Goal: Task Accomplishment & Management: Manage account settings

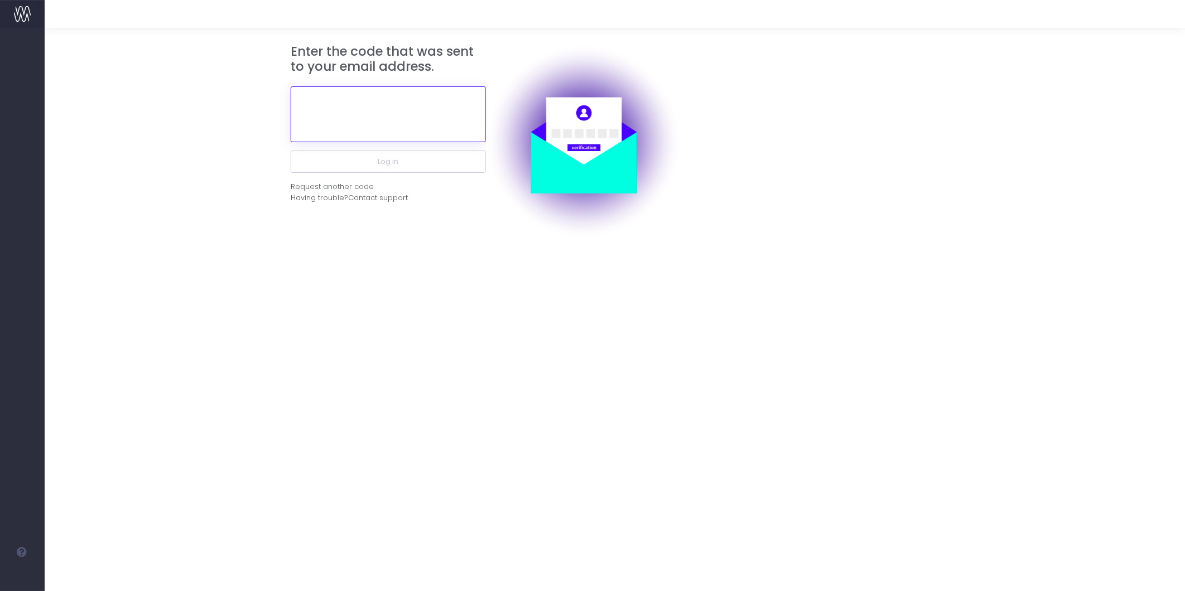
click at [372, 102] on input "text" at bounding box center [388, 114] width 195 height 56
paste input "768905"
type input "768905"
click at [291, 151] on button "Log in" at bounding box center [388, 162] width 195 height 22
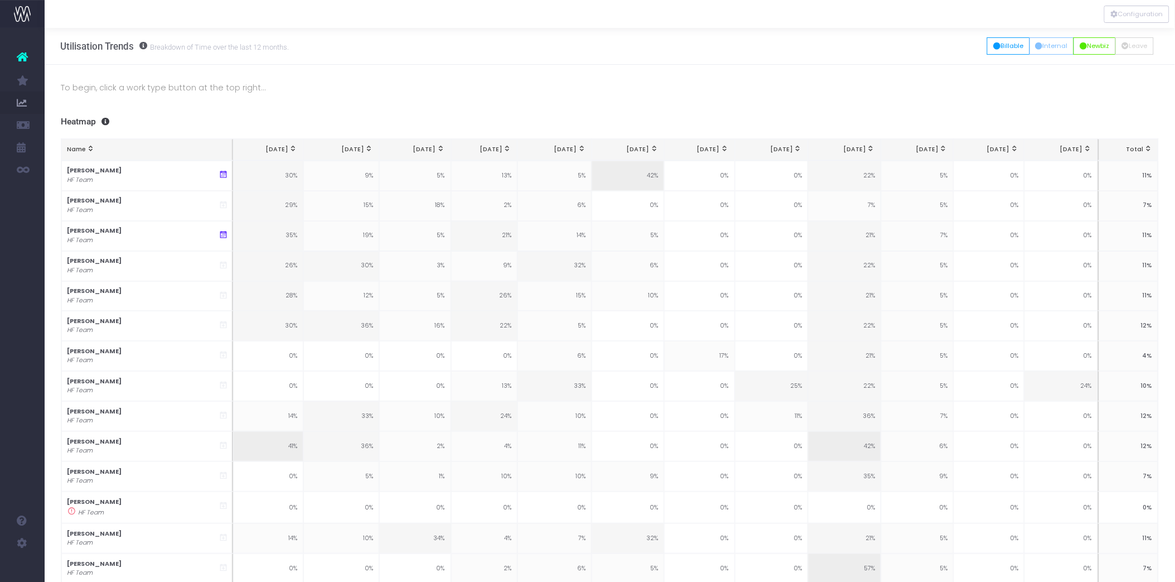
click at [22, 54] on icon at bounding box center [22, 57] width 11 height 15
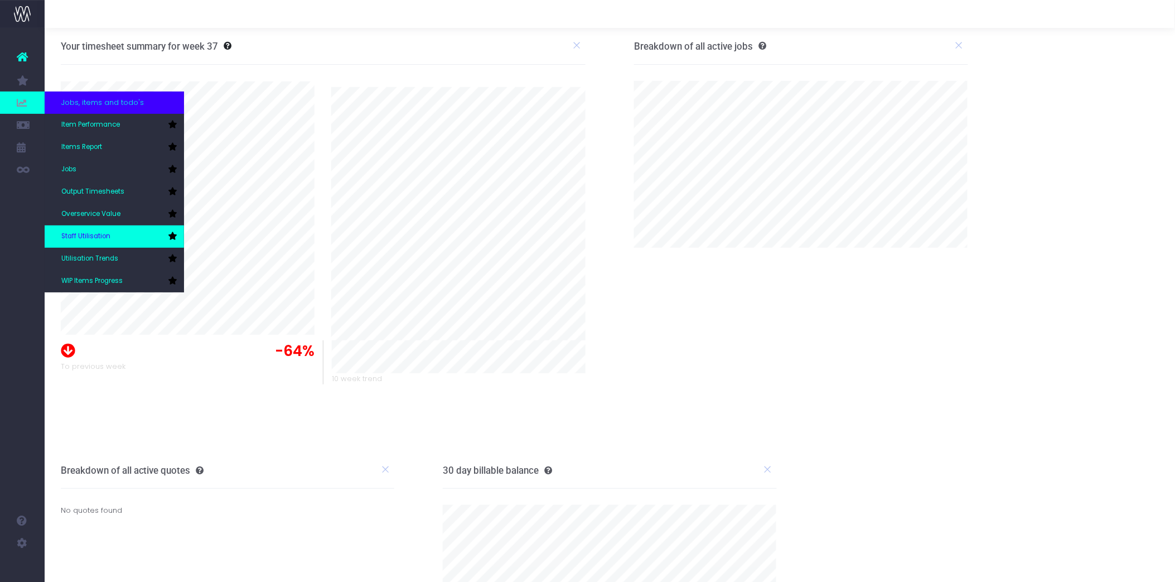
click at [100, 238] on span "Staff Utilisation" at bounding box center [85, 237] width 49 height 10
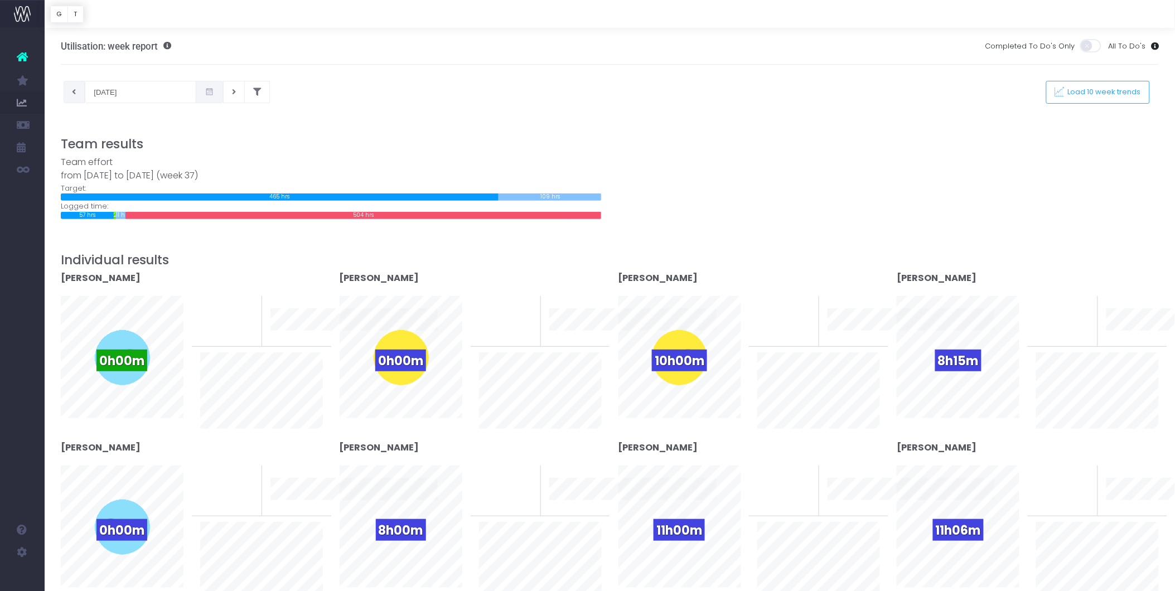
click at [80, 95] on button at bounding box center [75, 92] width 22 height 22
type input "02-09-2025"
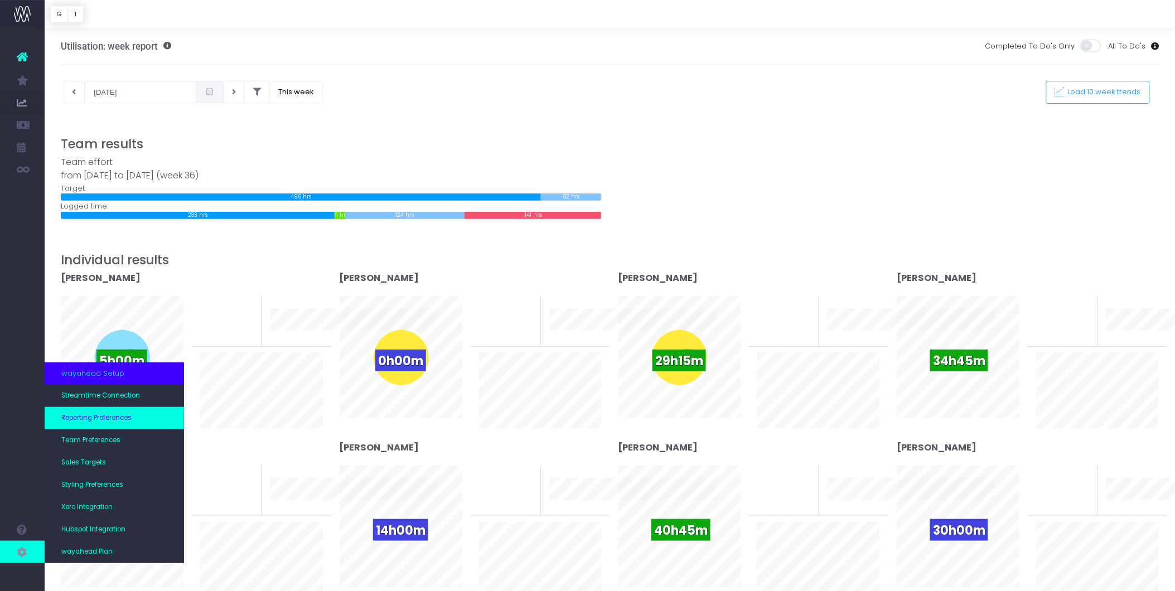
click at [122, 416] on span "Reporting Preferences" at bounding box center [96, 418] width 70 height 10
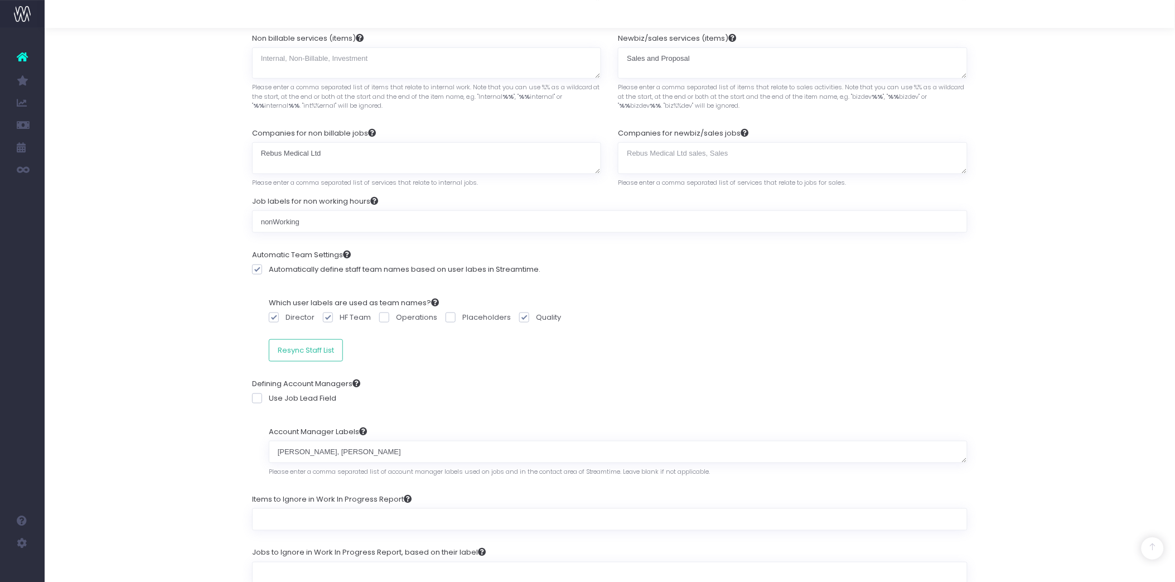
scroll to position [202, 0]
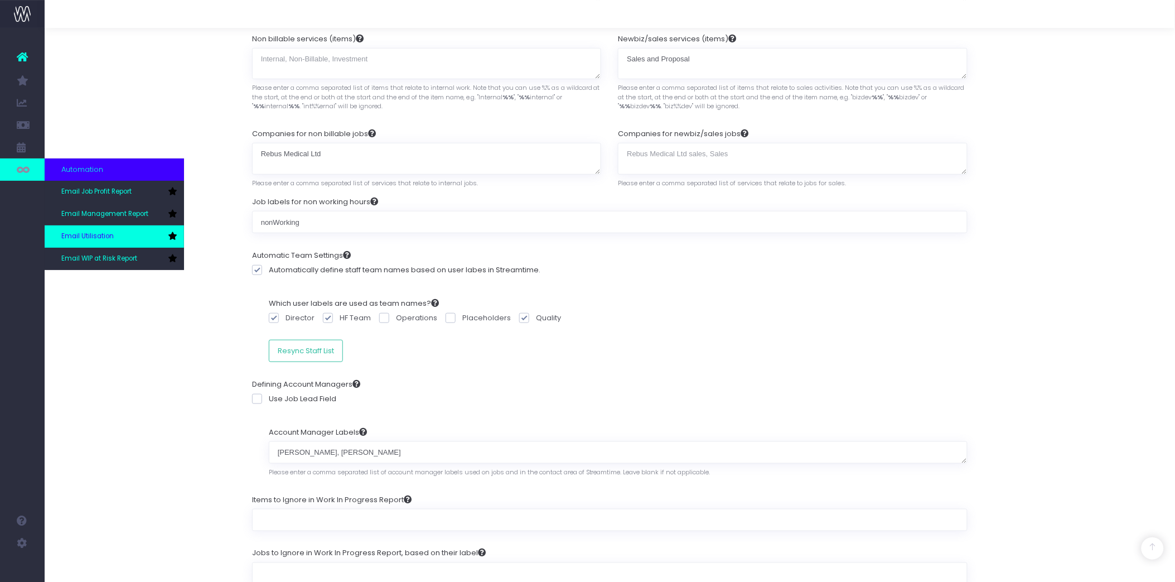
click at [84, 237] on span "Email Utilisation" at bounding box center [87, 237] width 52 height 10
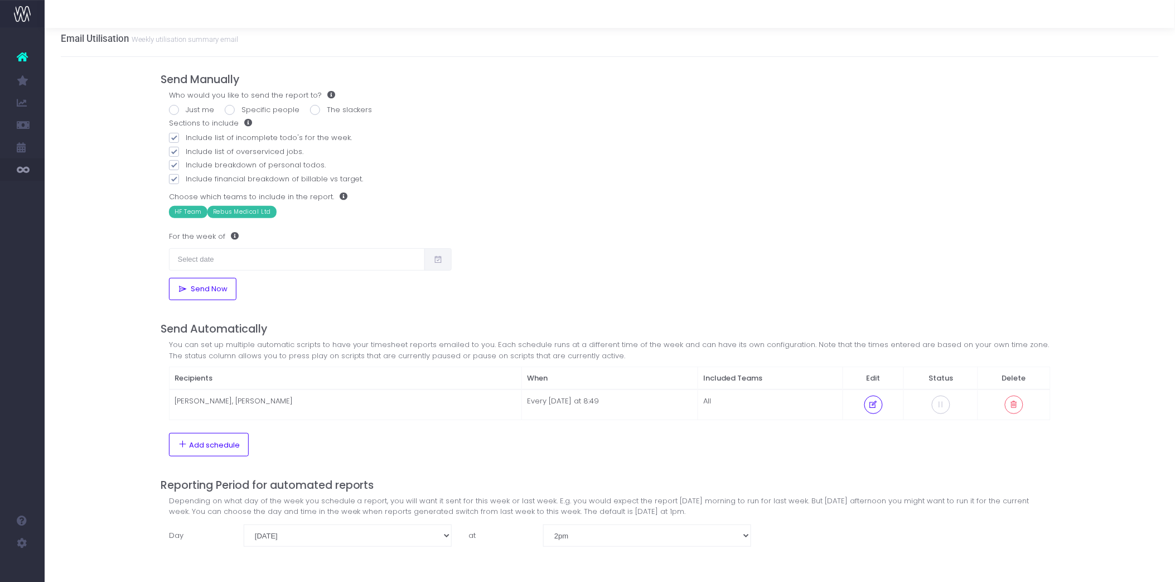
scroll to position [10, 0]
click at [231, 403] on td "Amy Gooding, Ian Culverhouse" at bounding box center [345, 402] width 353 height 30
click at [878, 402] on icon at bounding box center [873, 402] width 9 height 0
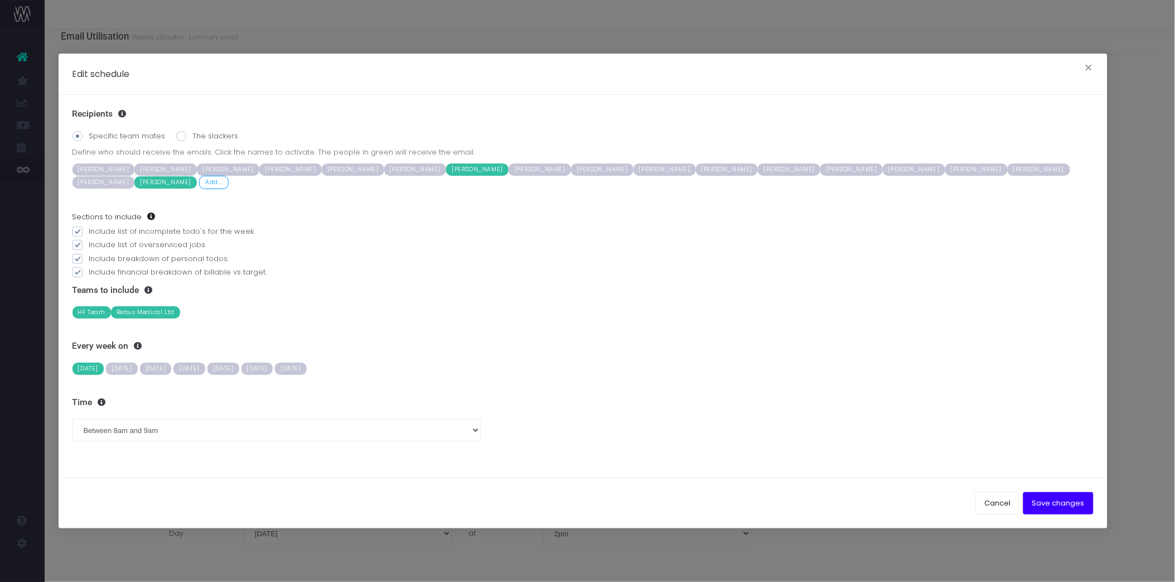
click at [134, 189] on span "Amy Gooding" at bounding box center [165, 182] width 62 height 12
click at [883, 174] on span "Olivia Duncan-Bradley" at bounding box center [914, 169] width 62 height 12
click at [170, 423] on select "Between midnight and 1am Between 1am and 2am Between 2am and 3am Between 3am an…" at bounding box center [277, 430] width 408 height 22
select select "7"
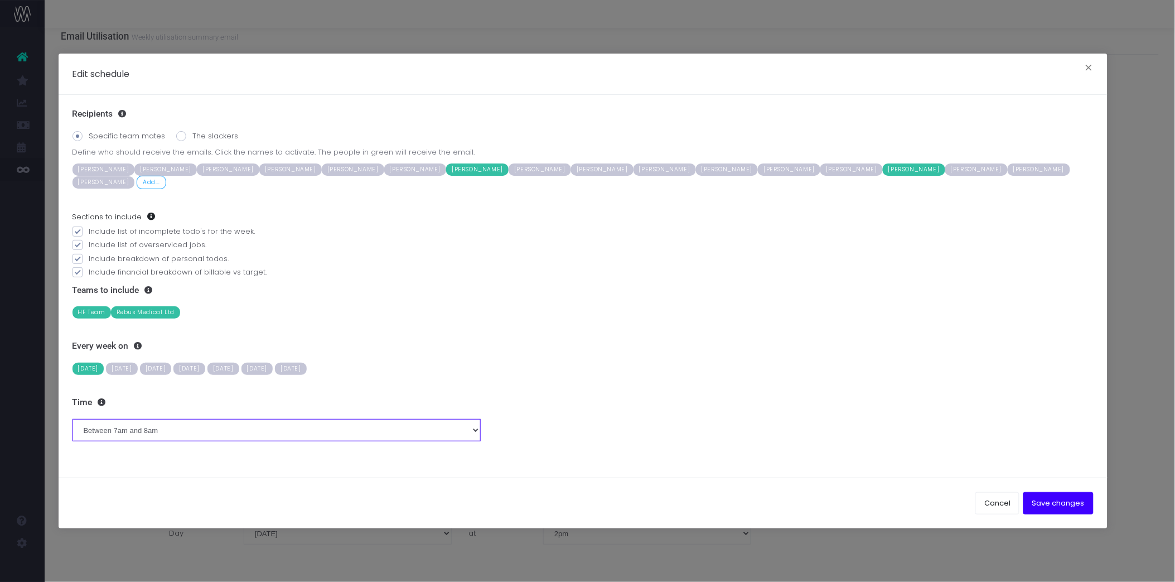
click at [73, 419] on select "Between midnight and 1am Between 1am and 2am Between 2am and 3am Between 3am an…" at bounding box center [277, 430] width 408 height 22
click at [1073, 500] on button "Save changes" at bounding box center [1059, 503] width 70 height 22
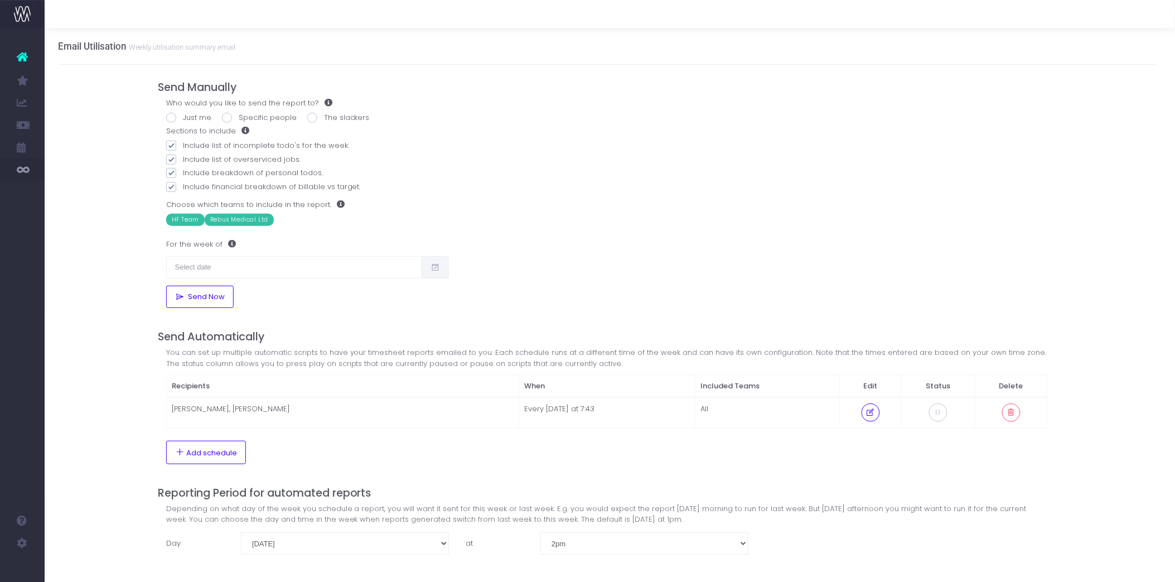
scroll to position [10, 3]
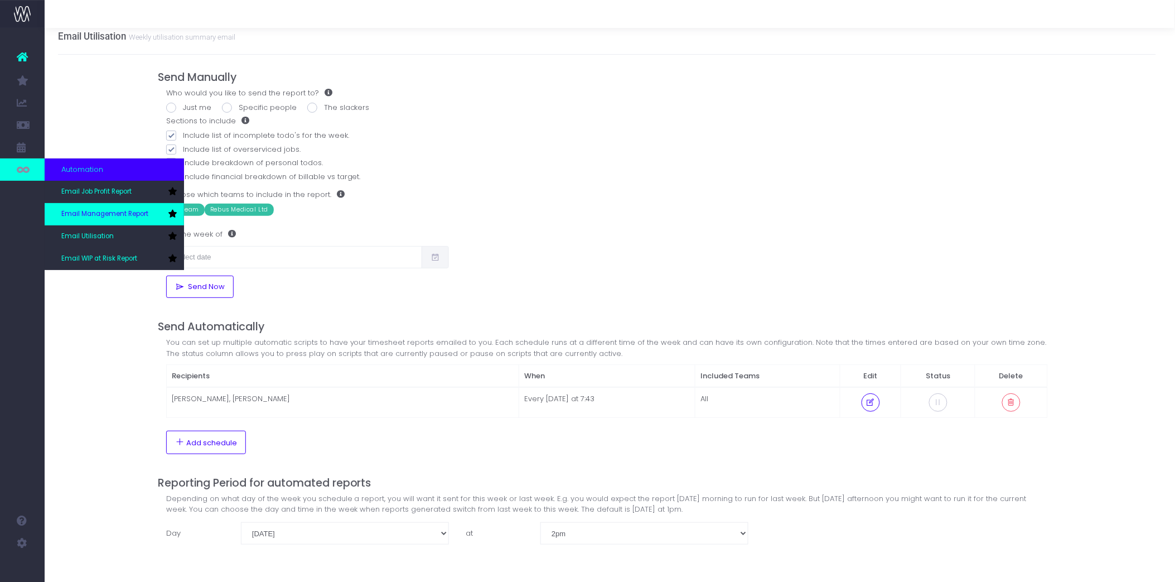
click at [102, 213] on span "Email Management Report" at bounding box center [104, 214] width 87 height 10
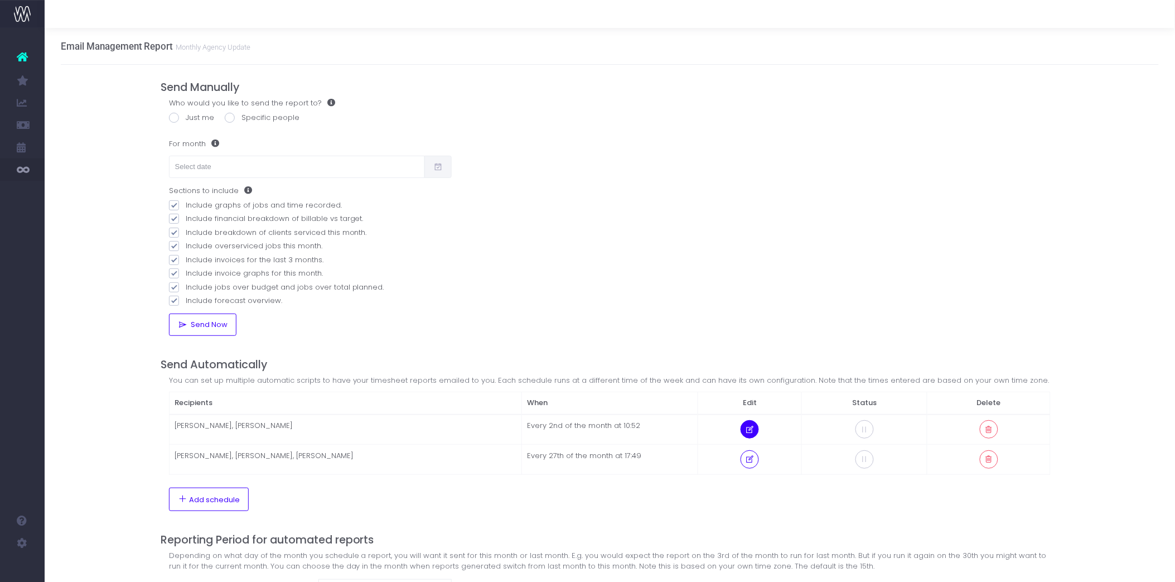
click at [749, 430] on icon at bounding box center [749, 430] width 9 height 0
click at [1001, 425] on td at bounding box center [989, 429] width 123 height 30
click at [994, 428] on button at bounding box center [989, 429] width 18 height 18
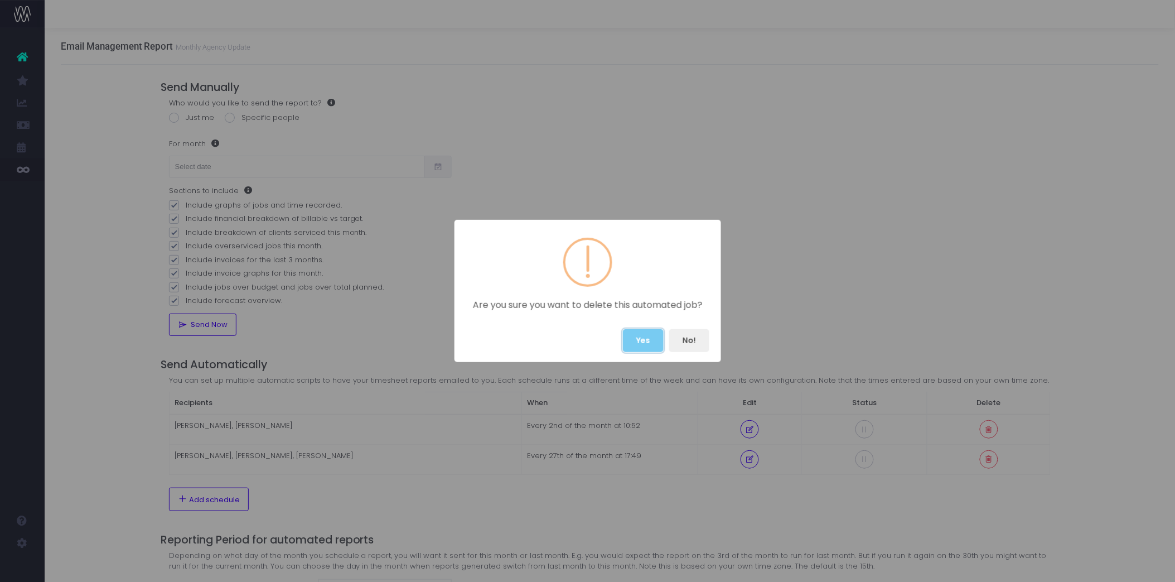
click at [642, 336] on button "Yes" at bounding box center [643, 340] width 41 height 23
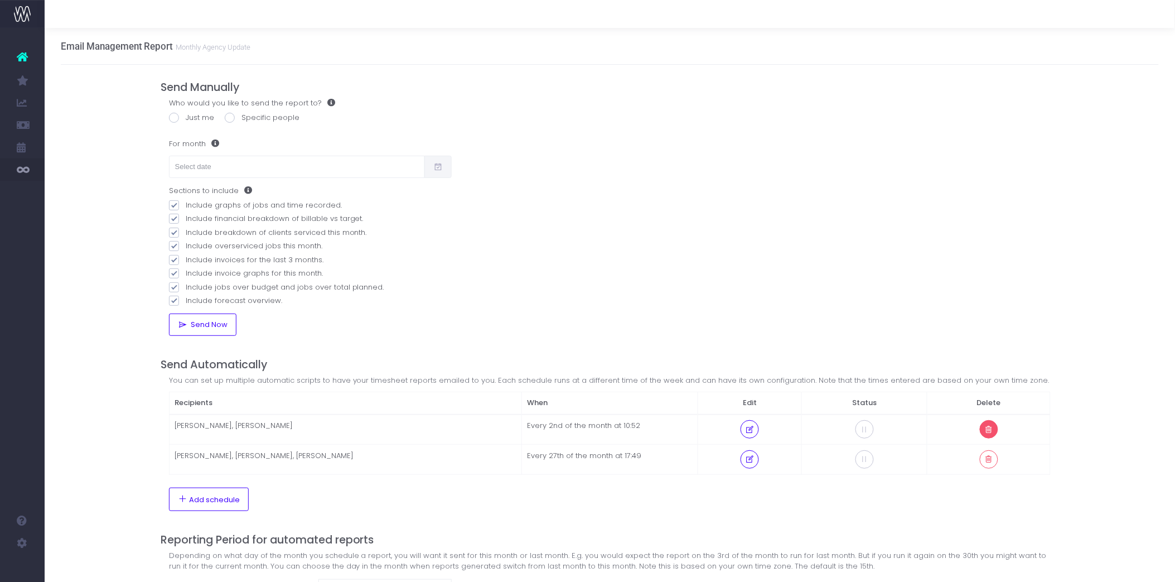
click at [990, 430] on icon at bounding box center [989, 430] width 9 height 0
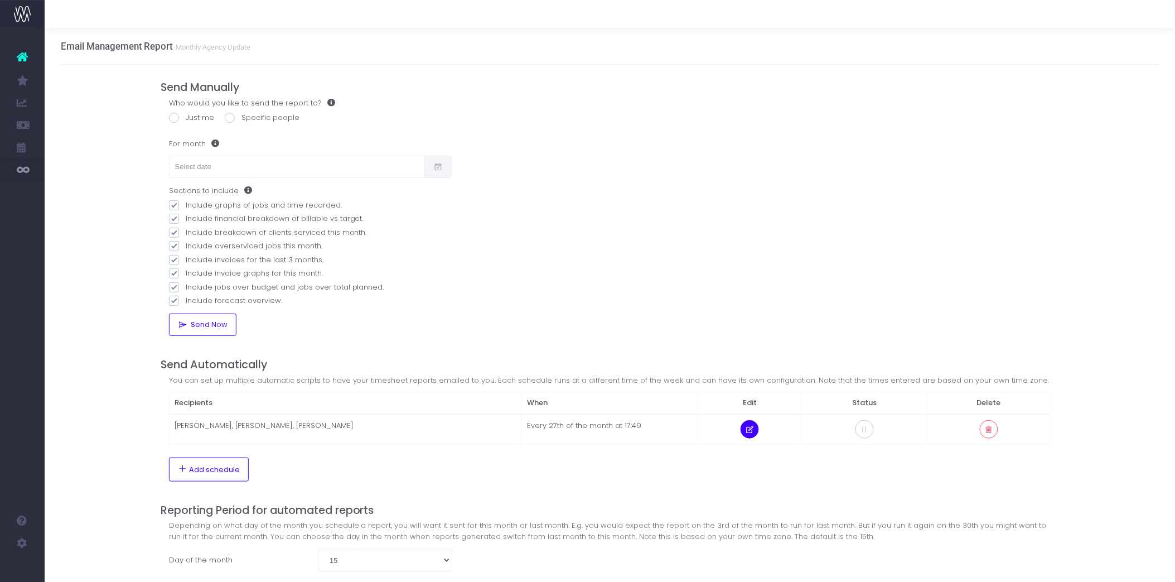
click at [755, 430] on icon at bounding box center [749, 430] width 9 height 0
select select "17"
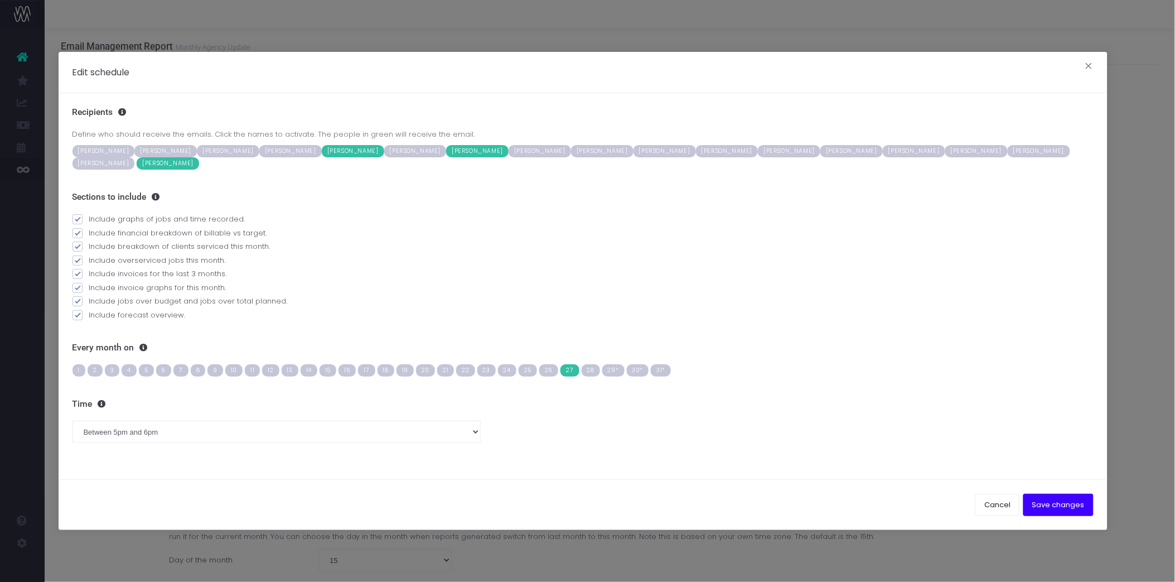
click at [137, 170] on span "Amy Gooding" at bounding box center [168, 163] width 62 height 12
click at [883, 157] on span "[PERSON_NAME]" at bounding box center [914, 151] width 62 height 12
click at [80, 370] on span "1" at bounding box center [79, 370] width 13 height 12
click at [565, 370] on span "27" at bounding box center [570, 370] width 18 height 12
click at [1052, 507] on button "Save changes" at bounding box center [1059, 505] width 70 height 22
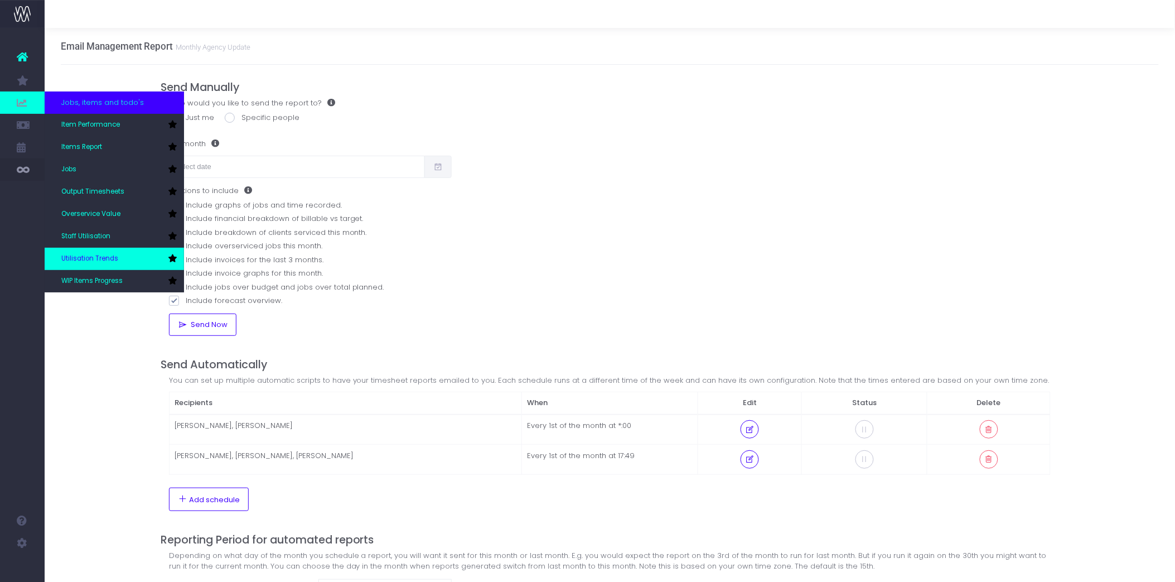
click at [107, 255] on span "Utilisation Trends" at bounding box center [89, 259] width 57 height 10
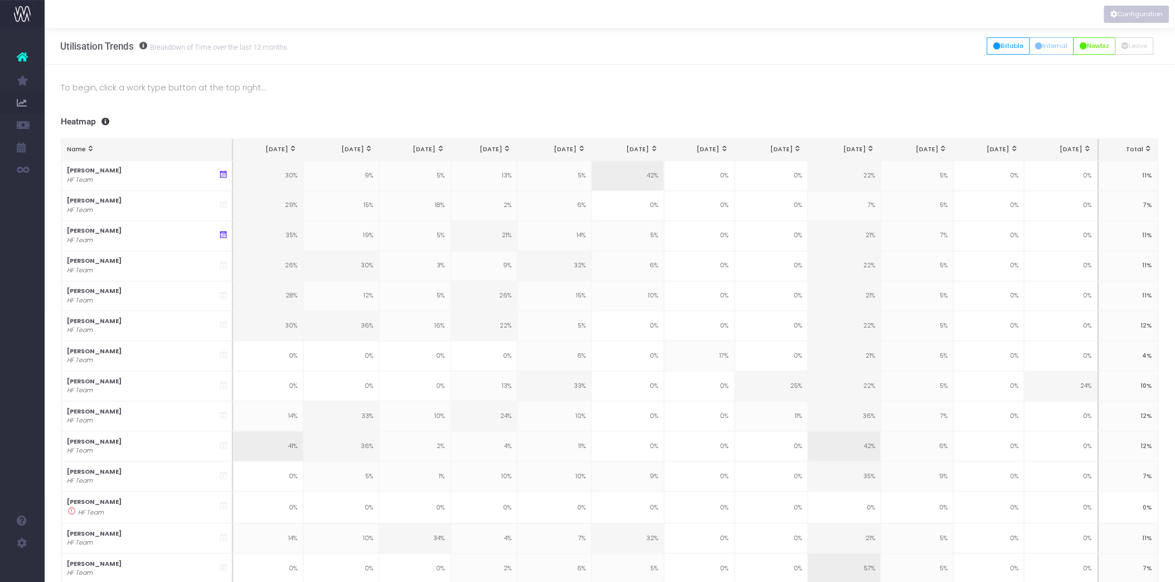
click at [1131, 13] on button "Configuration" at bounding box center [1137, 14] width 65 height 17
click at [1020, 38] on button "Billable" at bounding box center [1008, 45] width 43 height 17
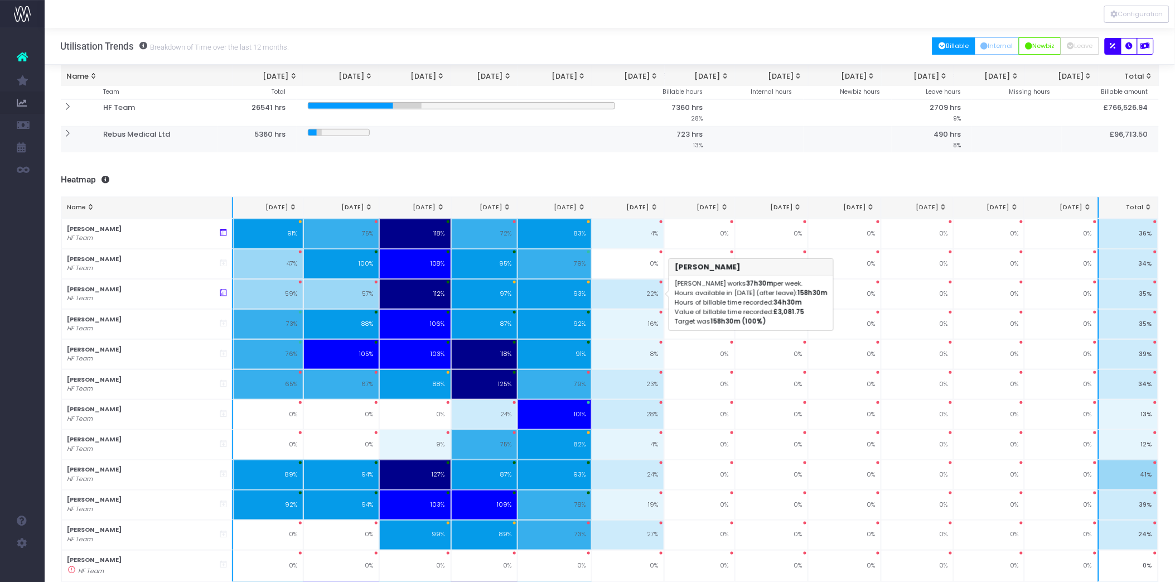
scroll to position [165, 0]
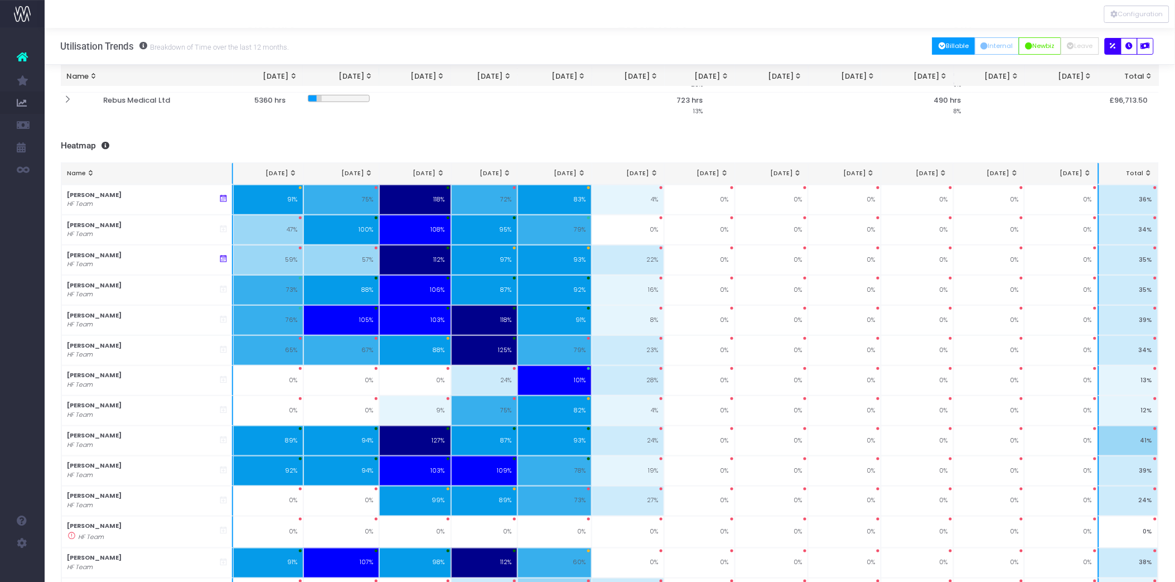
click at [511, 139] on div "To begin, click a work type button at the top right... 12 Month Summary 1 month…" at bounding box center [610, 349] width 1131 height 972
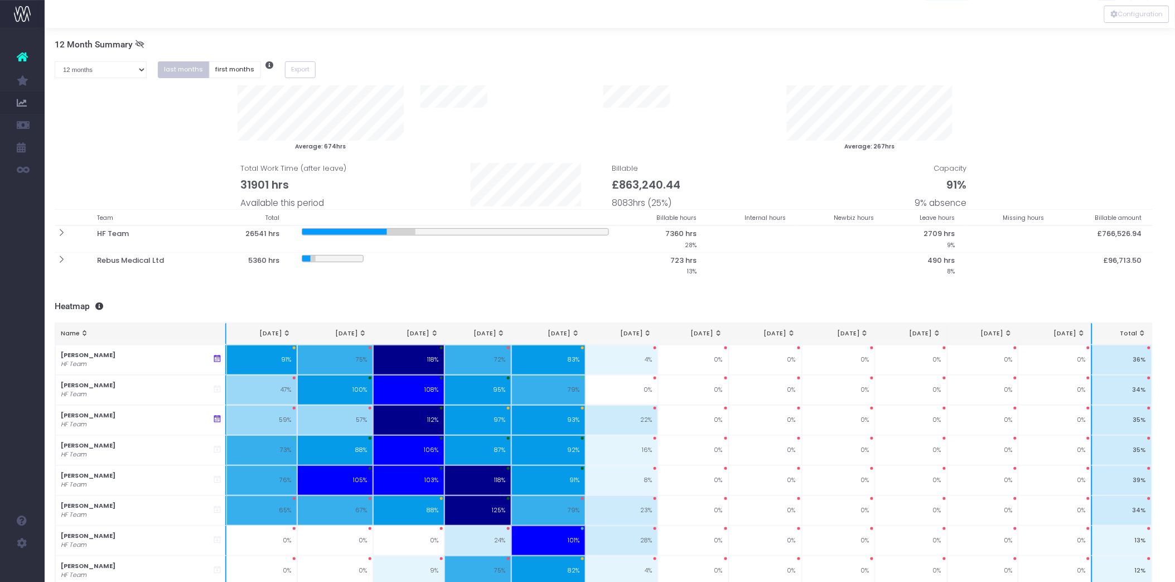
scroll to position [0, 0]
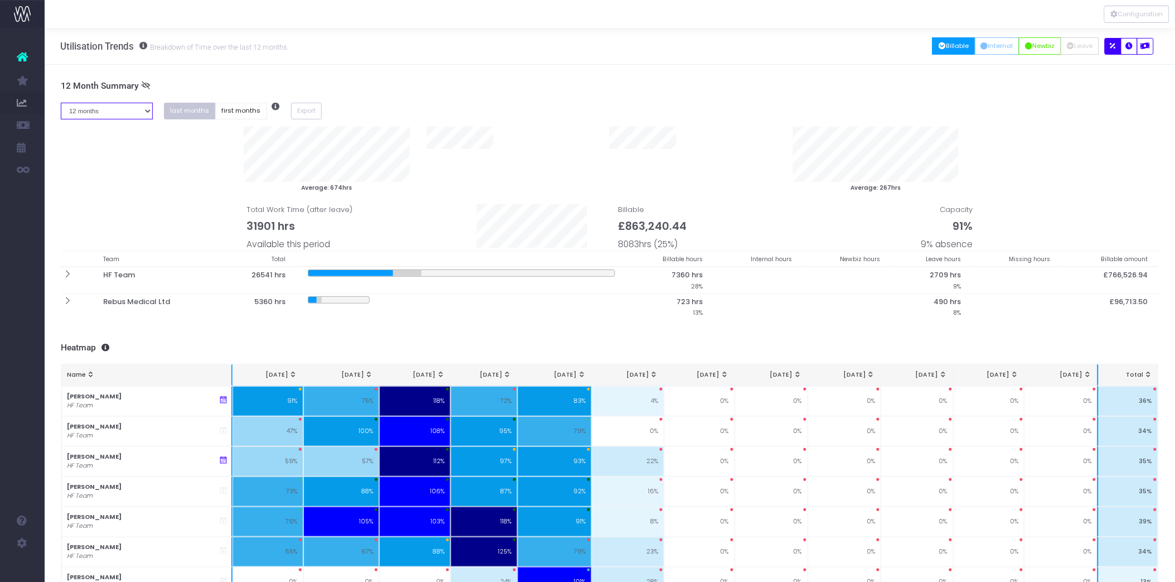
click at [112, 115] on select "1 month 2 months 3 months 4 months 5 months 6 months 7 months 8 months 9 months…" at bounding box center [107, 111] width 92 height 17
click at [110, 115] on select "1 month 2 months 3 months 4 months 5 months 6 months 7 months 8 months 9 months…" at bounding box center [107, 111] width 92 height 17
select select "six"
click at [61, 103] on select "1 month 2 months 3 months 4 months 5 months 6 months 7 months 8 months 9 months…" at bounding box center [107, 111] width 92 height 17
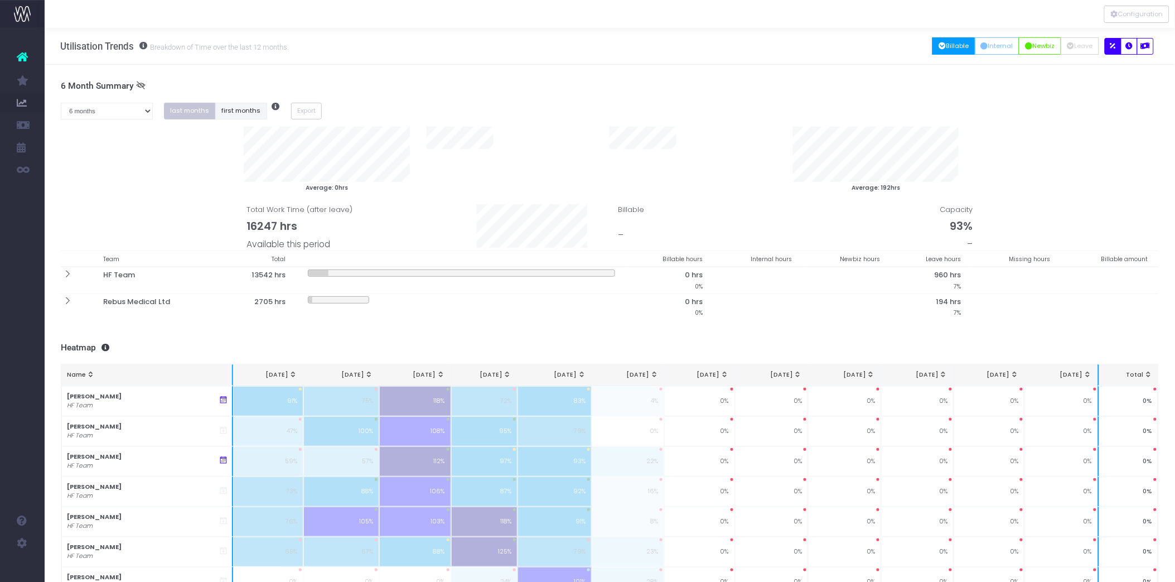
click at [242, 110] on button "first months" at bounding box center [241, 111] width 52 height 17
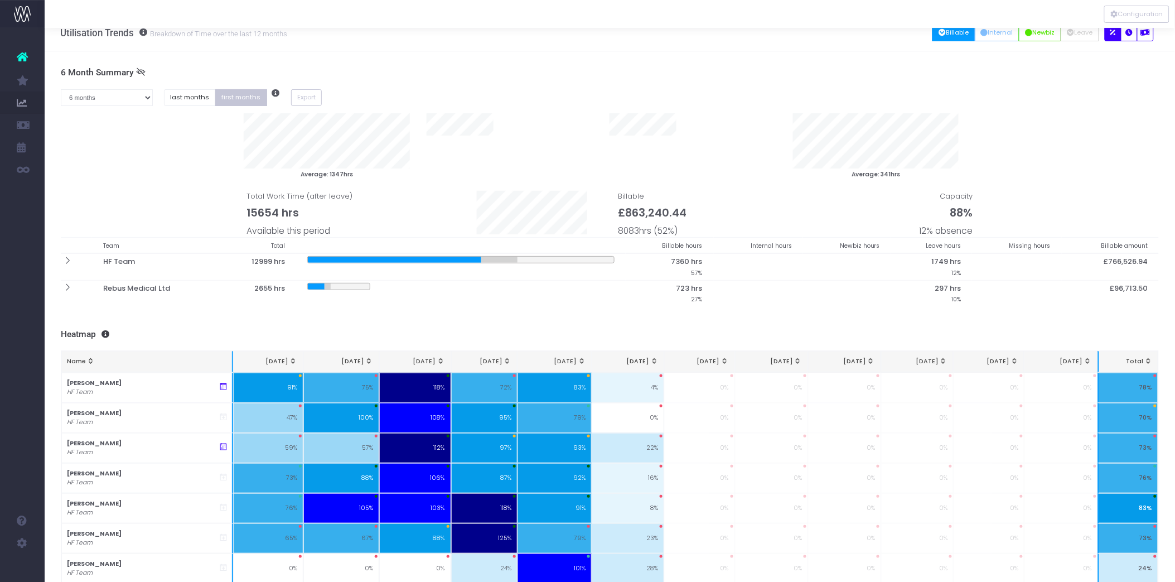
scroll to position [14, 0]
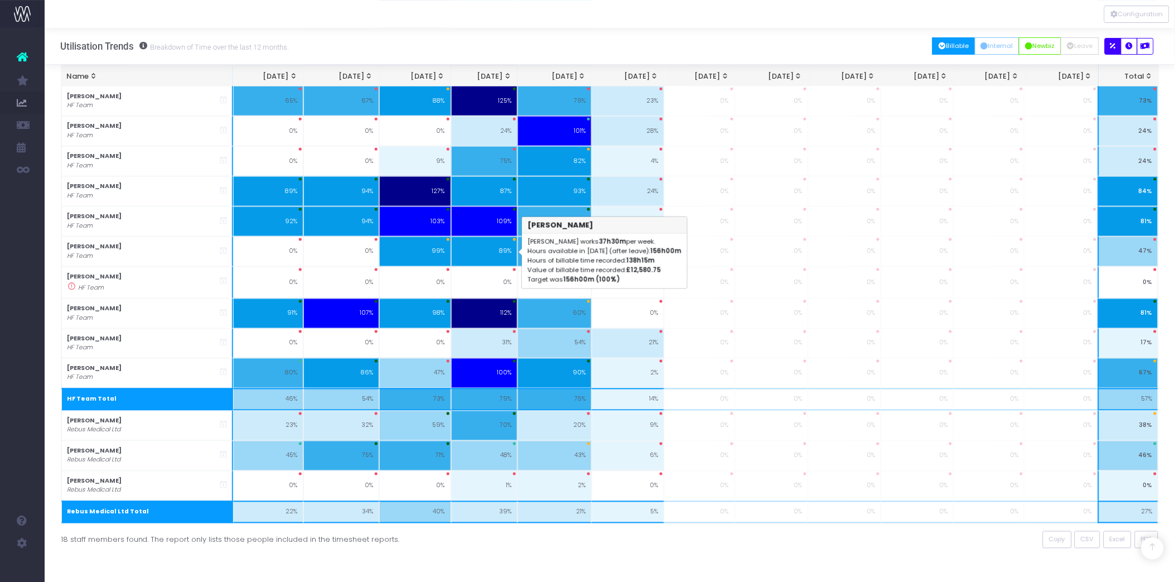
scroll to position [419, 0]
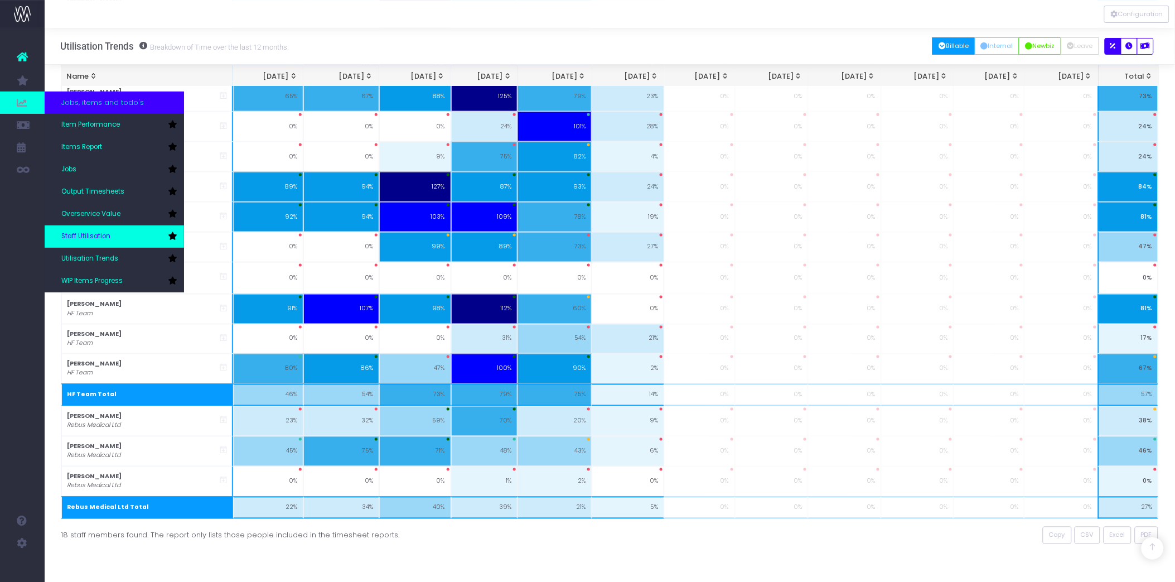
click at [170, 236] on icon at bounding box center [172, 236] width 9 height 8
click at [172, 258] on icon at bounding box center [172, 258] width 9 height 8
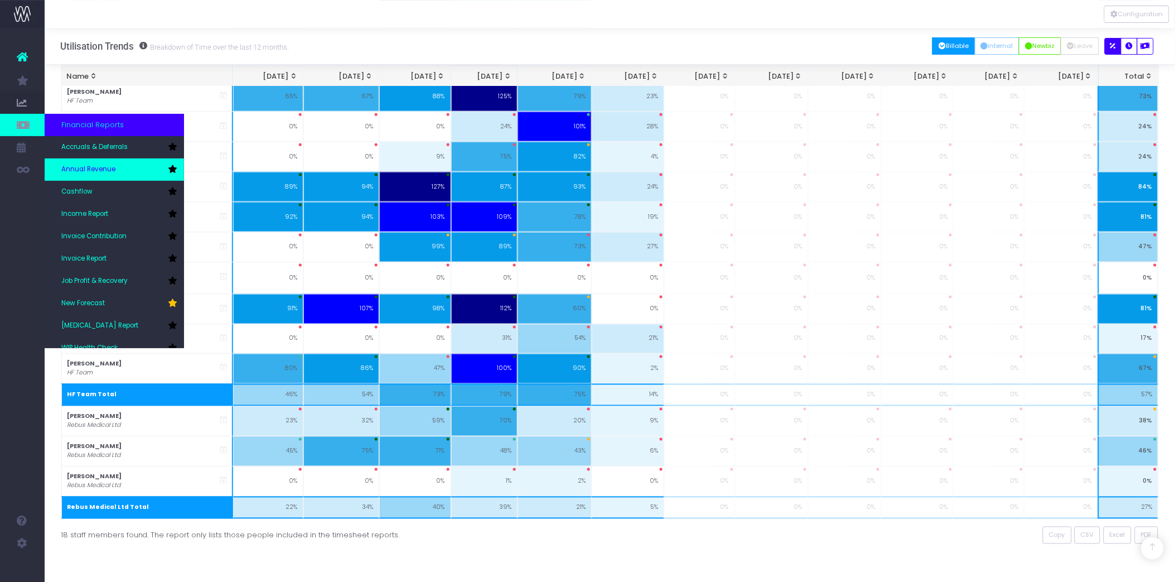
click at [103, 166] on span "Annual Revenue" at bounding box center [88, 170] width 54 height 10
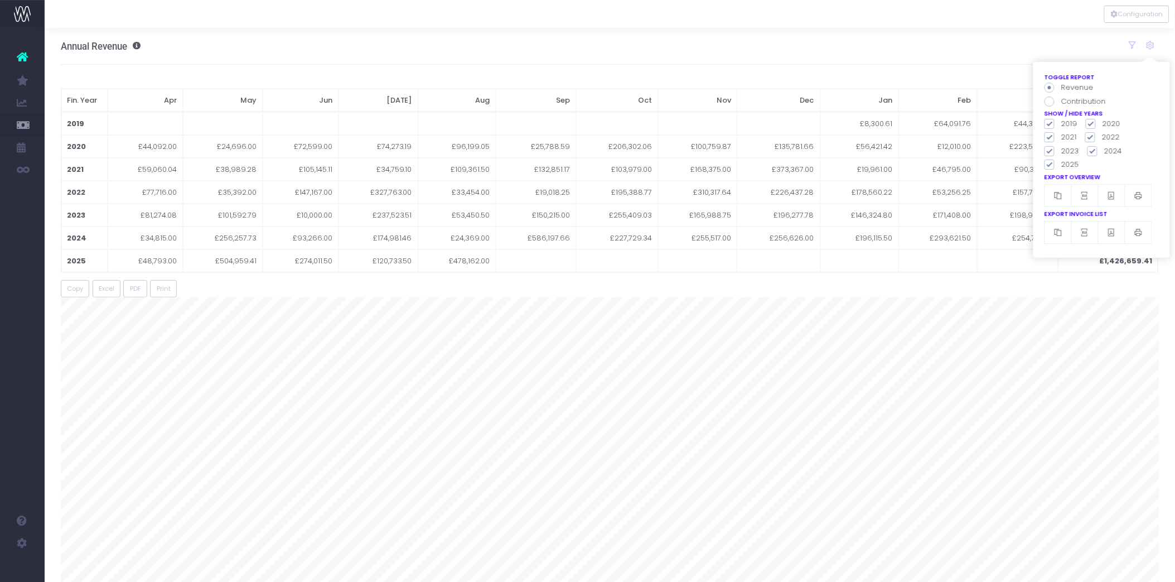
click at [1052, 123] on span at bounding box center [1050, 124] width 10 height 10
click at [1062, 123] on input "2019" at bounding box center [1065, 121] width 7 height 7
checkbox input "false"
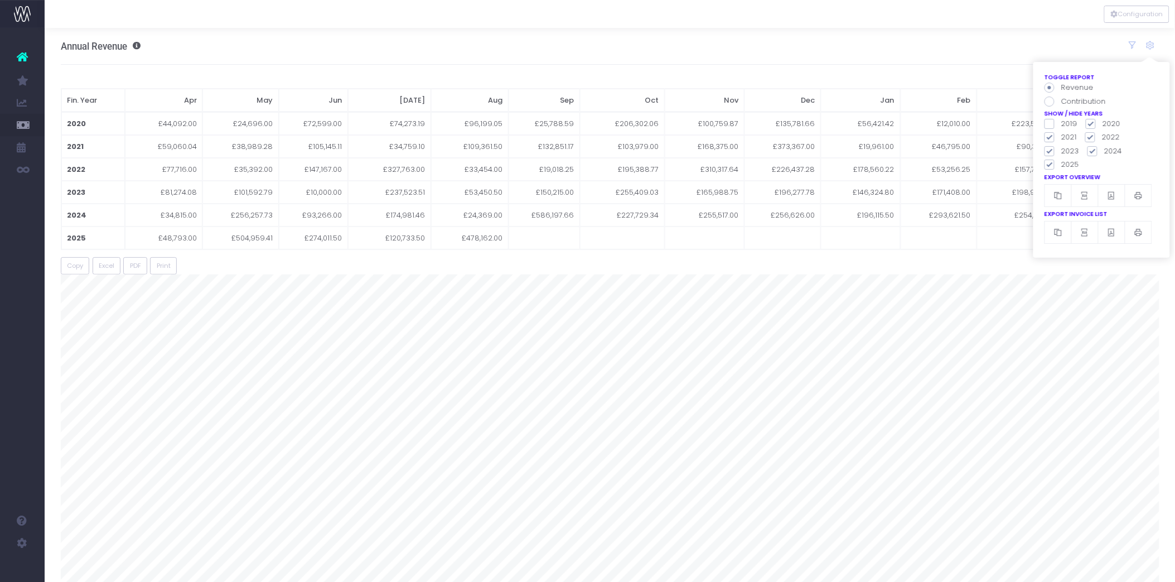
click at [1091, 125] on span at bounding box center [1091, 124] width 10 height 10
click at [1103, 125] on input "2020" at bounding box center [1106, 121] width 7 height 7
checkbox input "false"
click at [1053, 142] on span at bounding box center [1050, 137] width 10 height 10
click at [1062, 139] on input "2021" at bounding box center [1065, 135] width 7 height 7
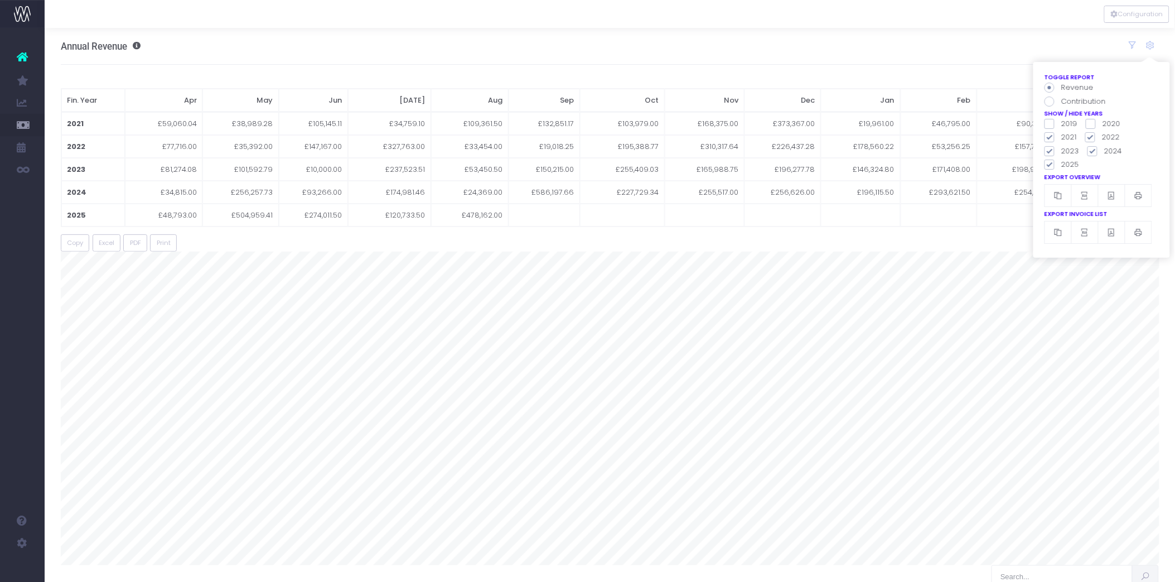
checkbox input "false"
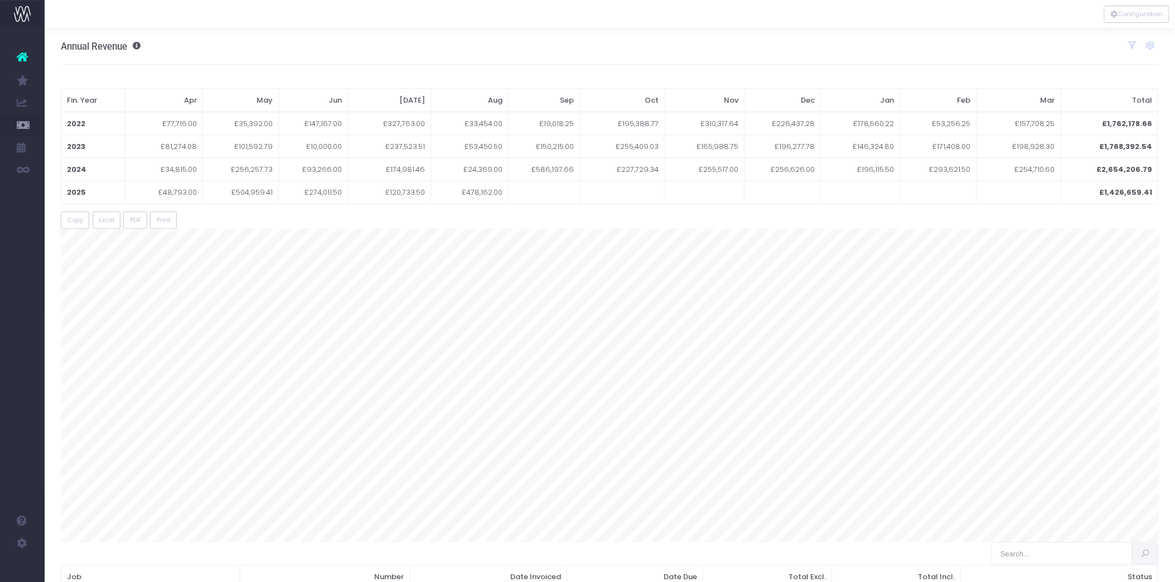
click at [965, 215] on div "Copy Excel PDF Print" at bounding box center [610, 219] width 1099 height 17
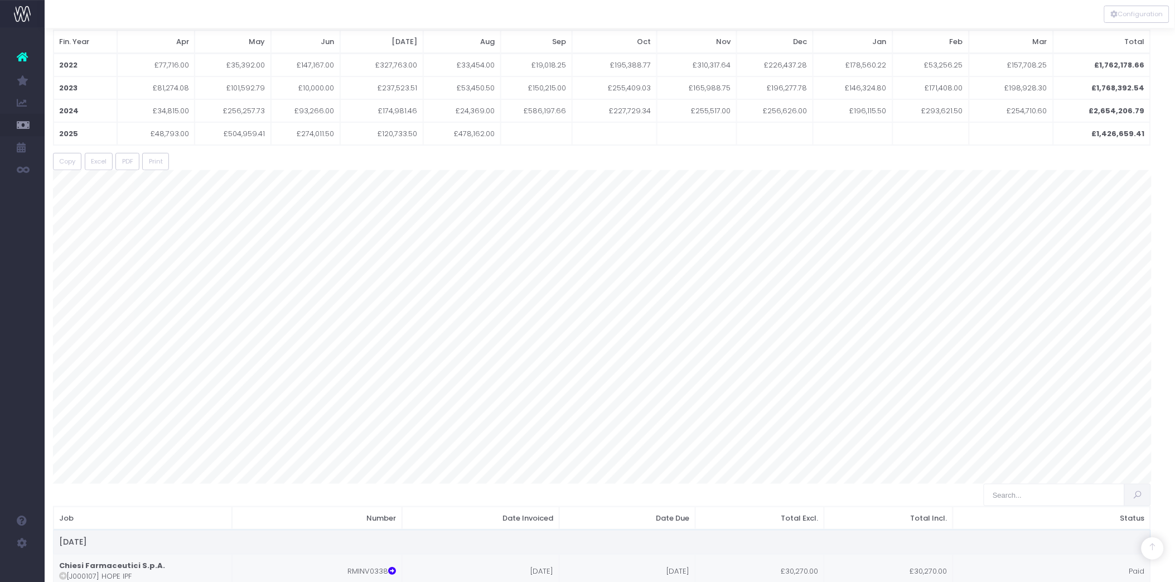
scroll to position [0, 8]
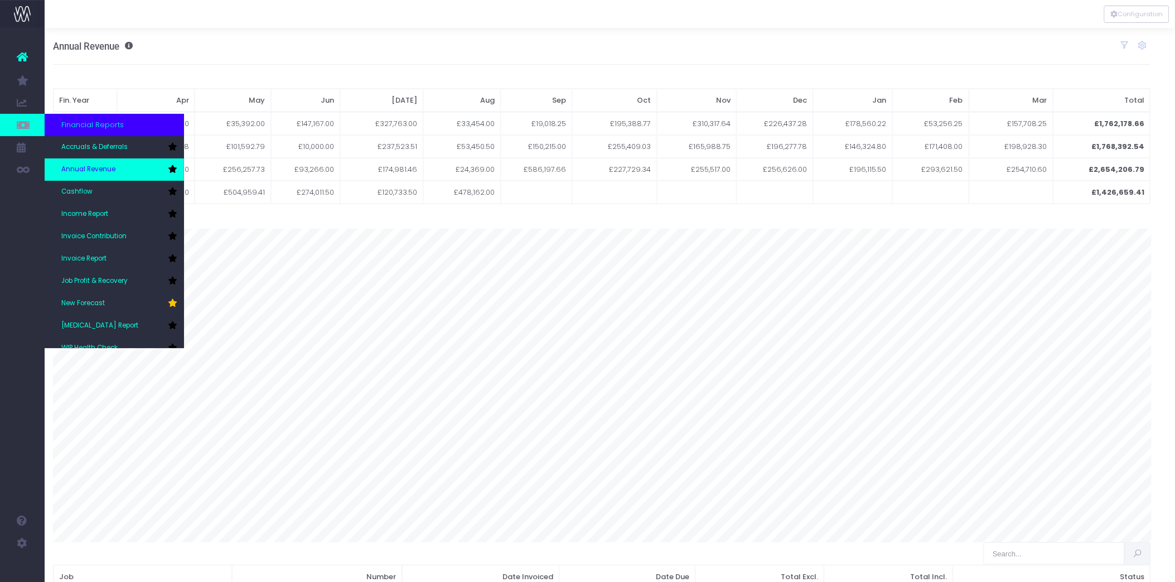
click at [172, 171] on icon at bounding box center [172, 169] width 9 height 8
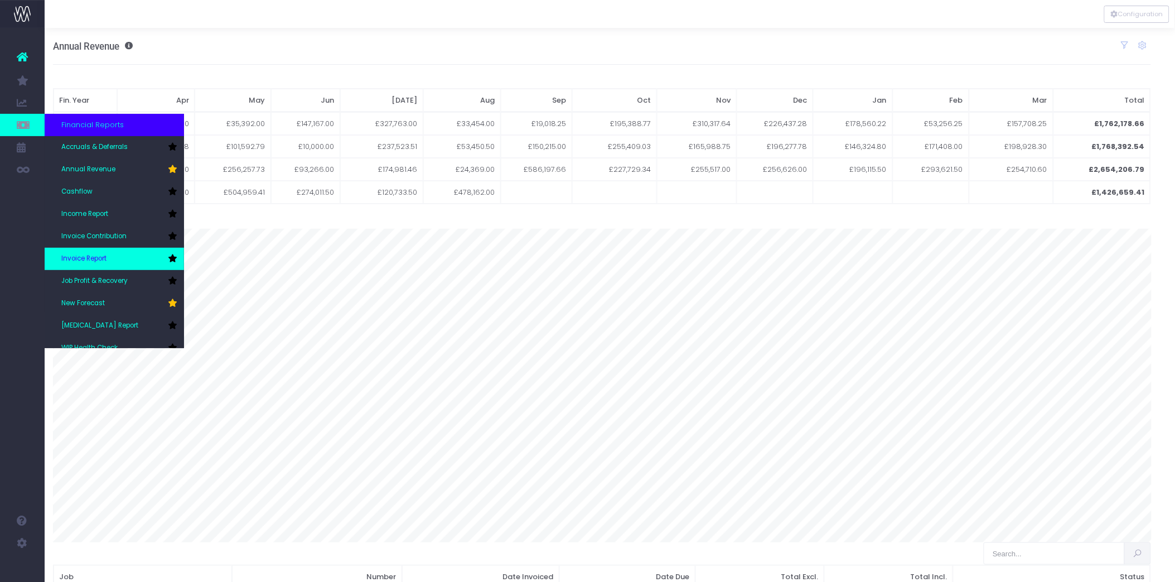
click at [103, 257] on span "Invoice Report" at bounding box center [83, 259] width 45 height 10
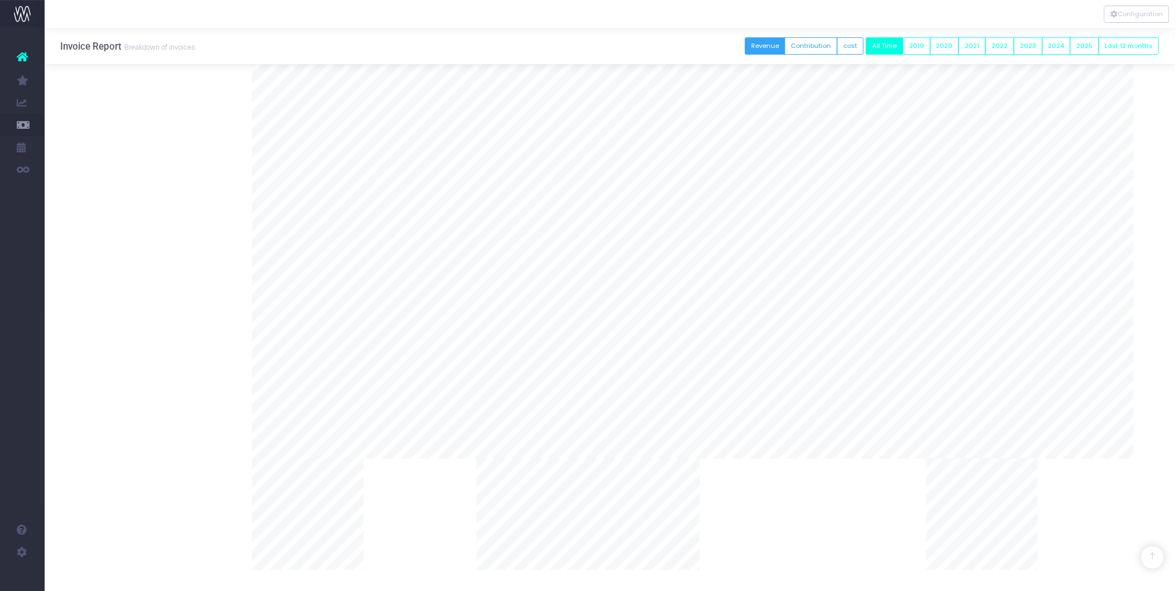
scroll to position [614, 0]
click at [1083, 43] on button "2025" at bounding box center [1084, 45] width 29 height 17
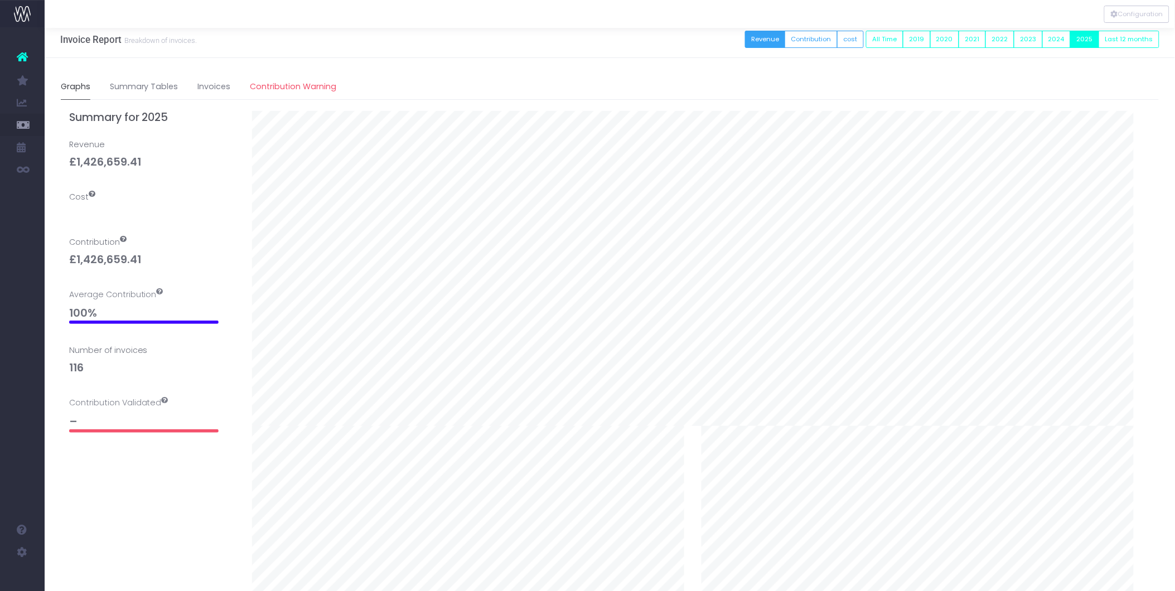
scroll to position [0, 0]
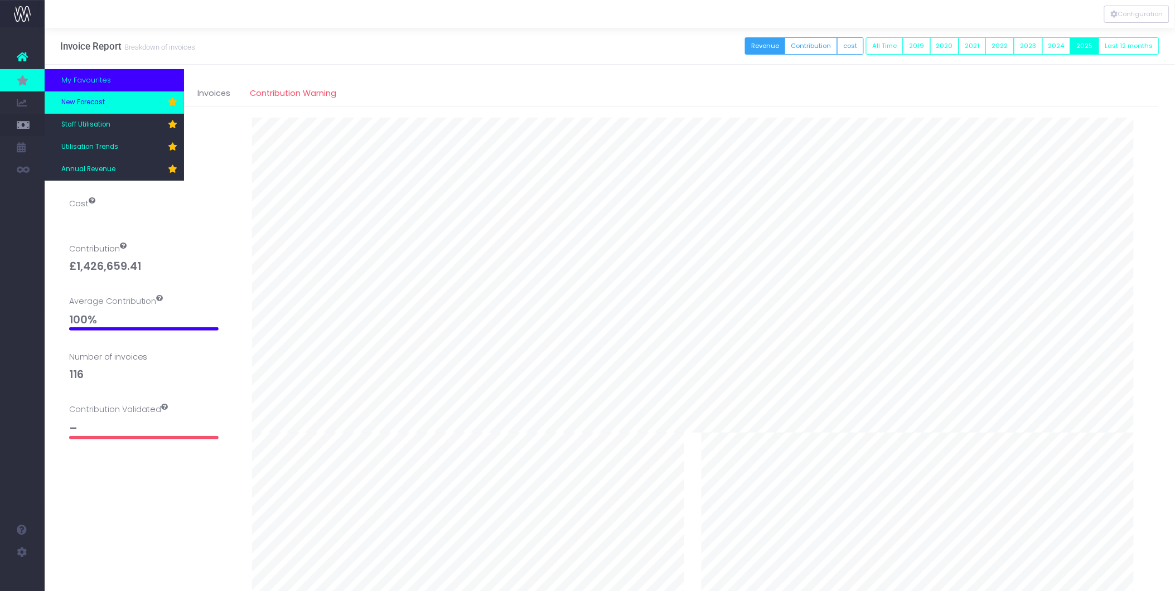
click at [91, 99] on span "New Forecast" at bounding box center [83, 103] width 44 height 10
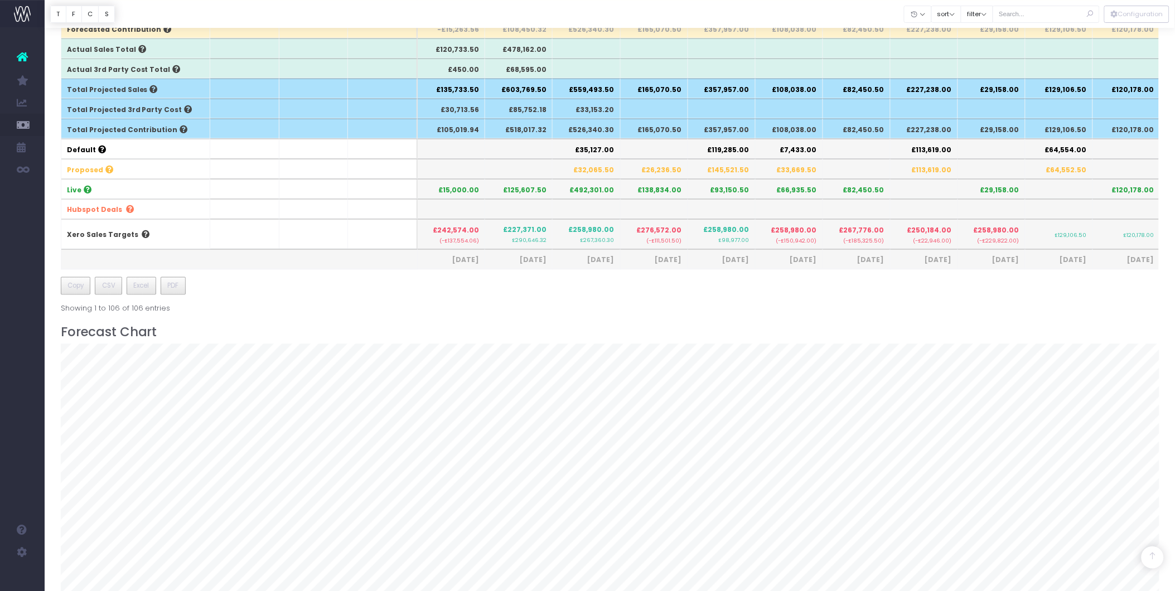
scroll to position [556, 0]
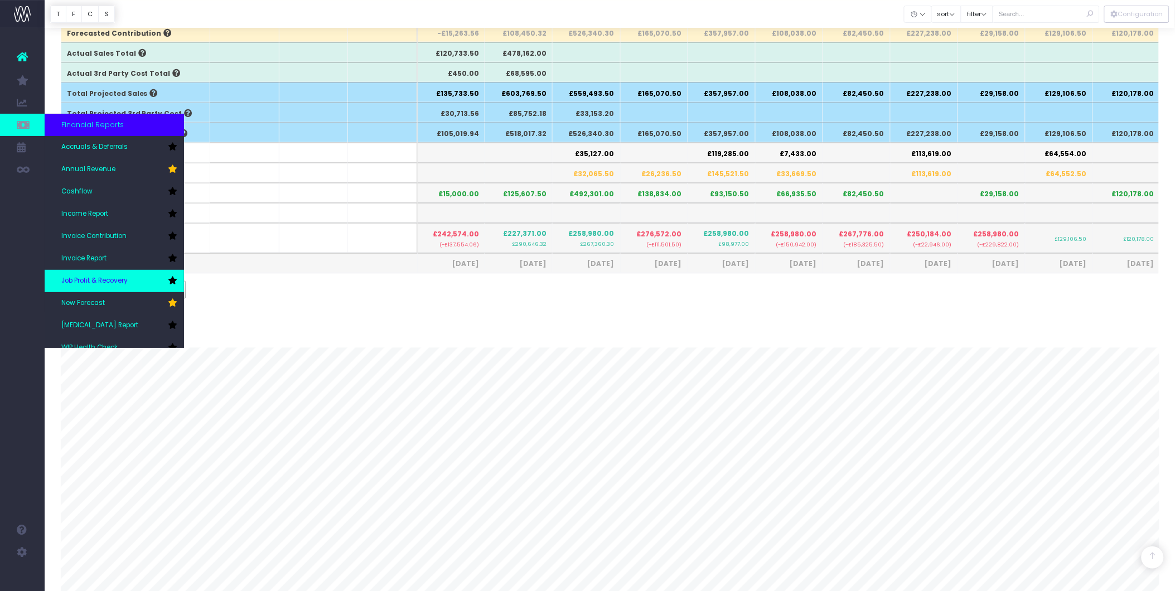
click at [86, 281] on span "Job Profit & Recovery" at bounding box center [94, 281] width 66 height 10
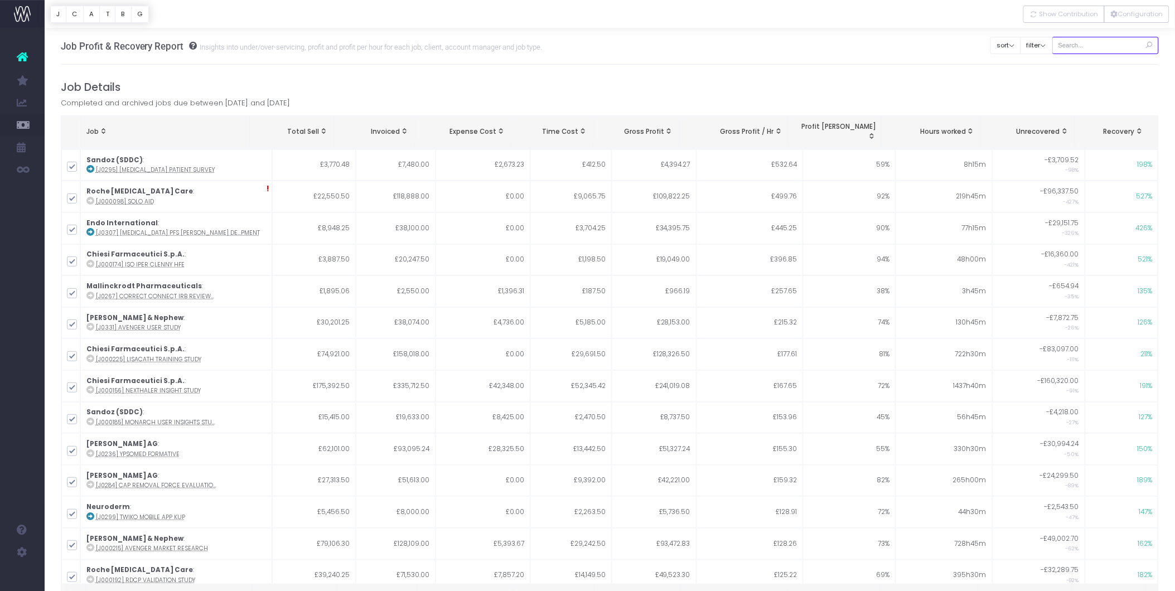
click at [1106, 46] on input "text" at bounding box center [1106, 45] width 107 height 17
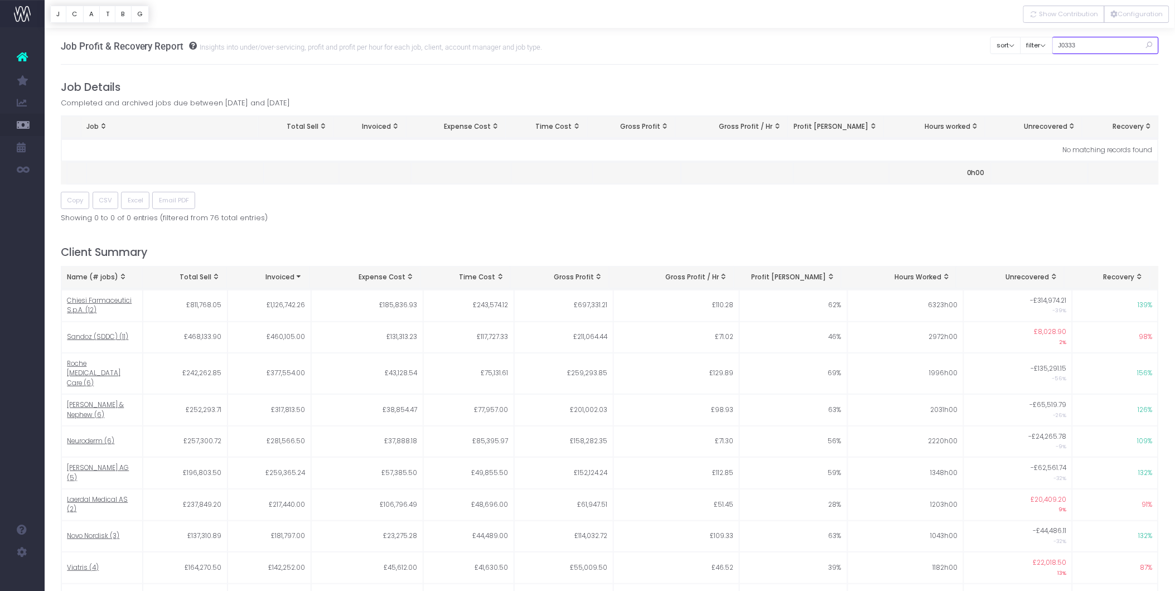
click at [1100, 45] on input "J0333" at bounding box center [1106, 45] width 107 height 17
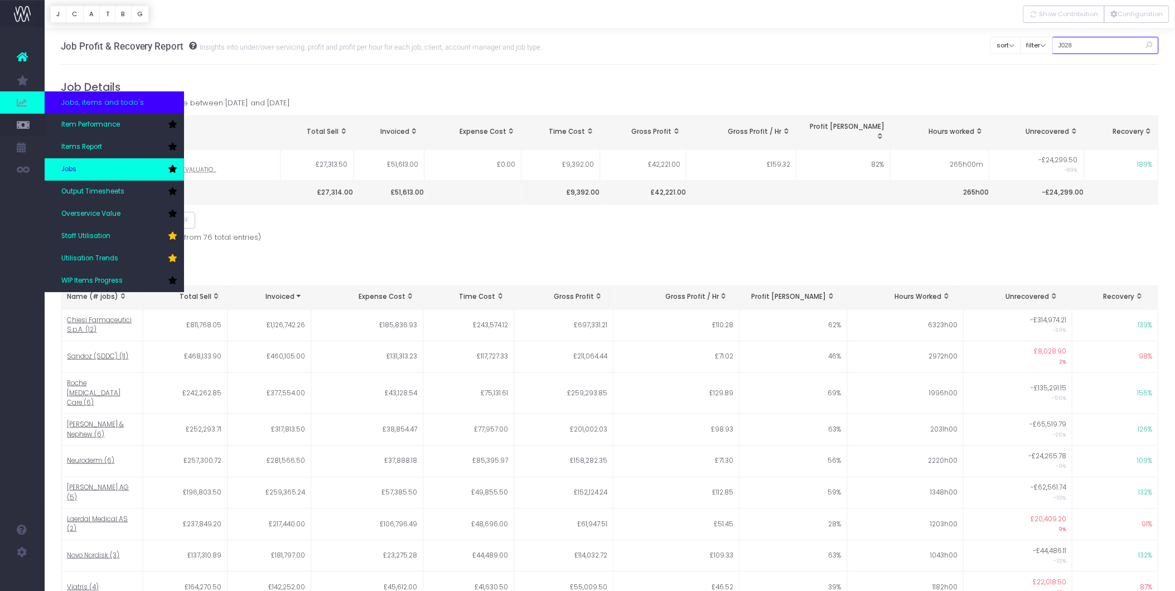
type input "J028"
click at [82, 170] on link "Jobs" at bounding box center [114, 169] width 139 height 22
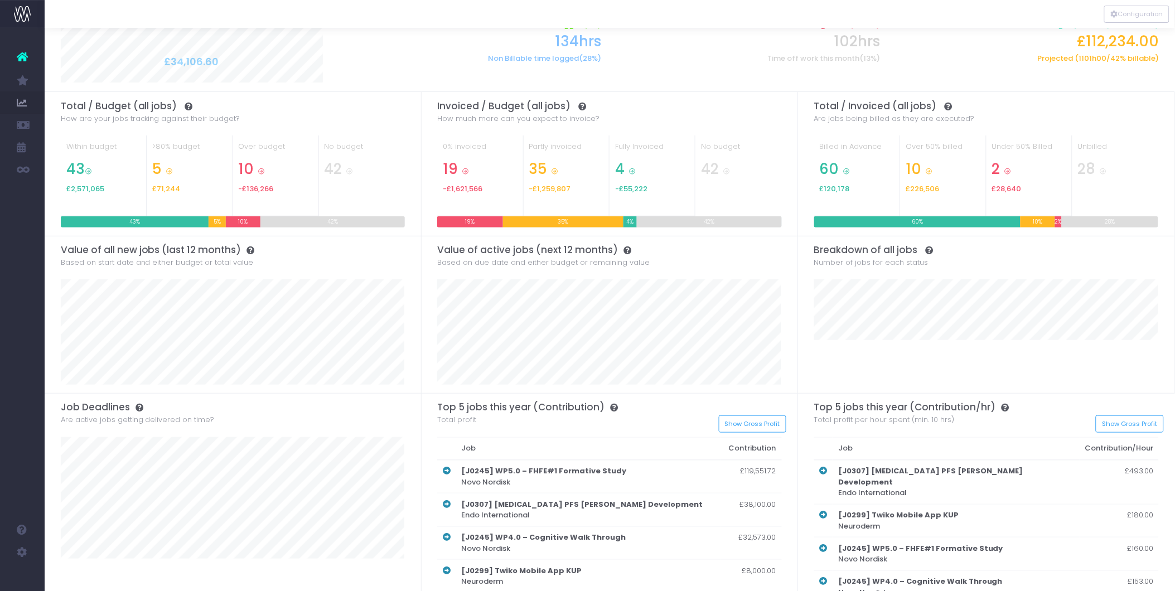
scroll to position [155, 0]
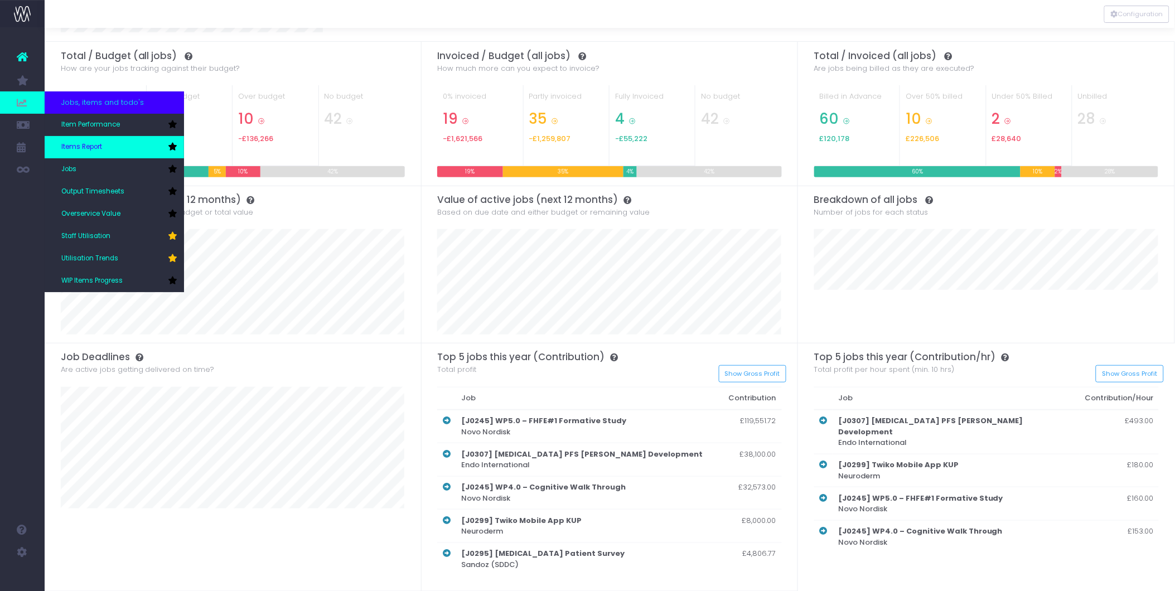
click at [92, 145] on span "Items Report" at bounding box center [81, 147] width 41 height 10
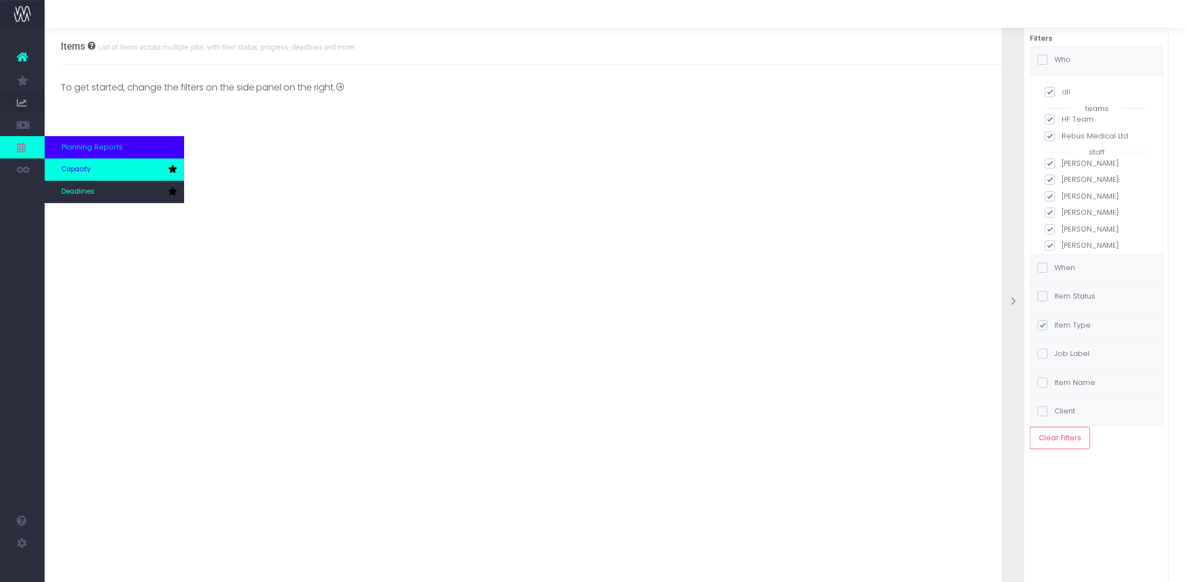
click at [81, 169] on span "Capacity" at bounding box center [76, 170] width 30 height 10
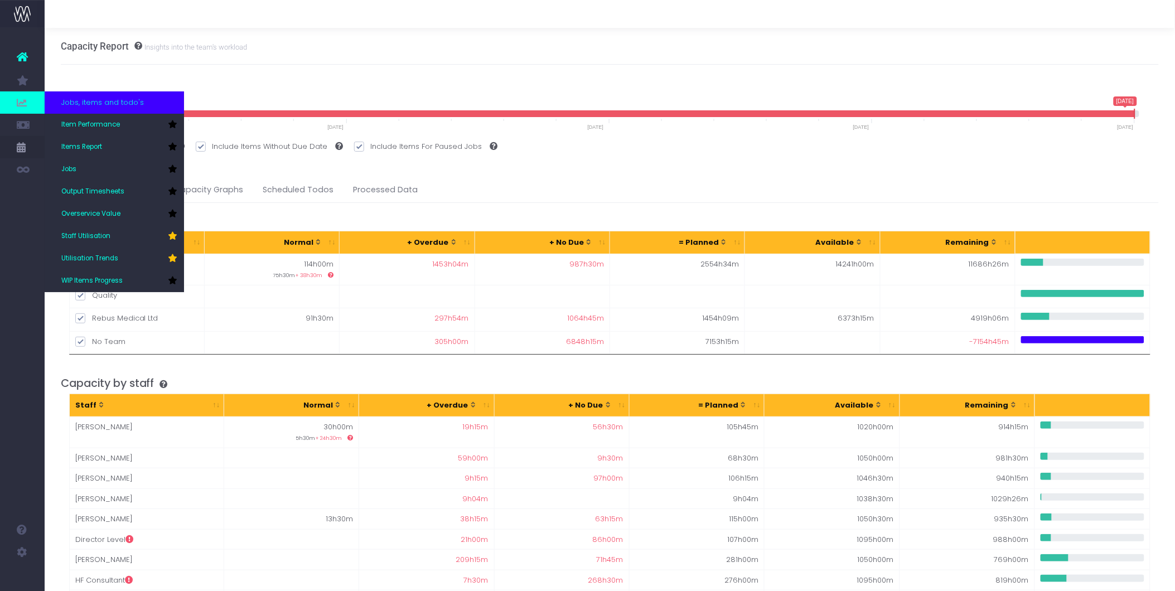
drag, startPoint x: 84, startPoint y: 116, endPoint x: 25, endPoint y: 101, distance: 61.0
click at [25, 101] on div "Account Warning You are on a paid plan. My Favourites New Forecast Staff Utilis…" at bounding box center [587, 460] width 1175 height 920
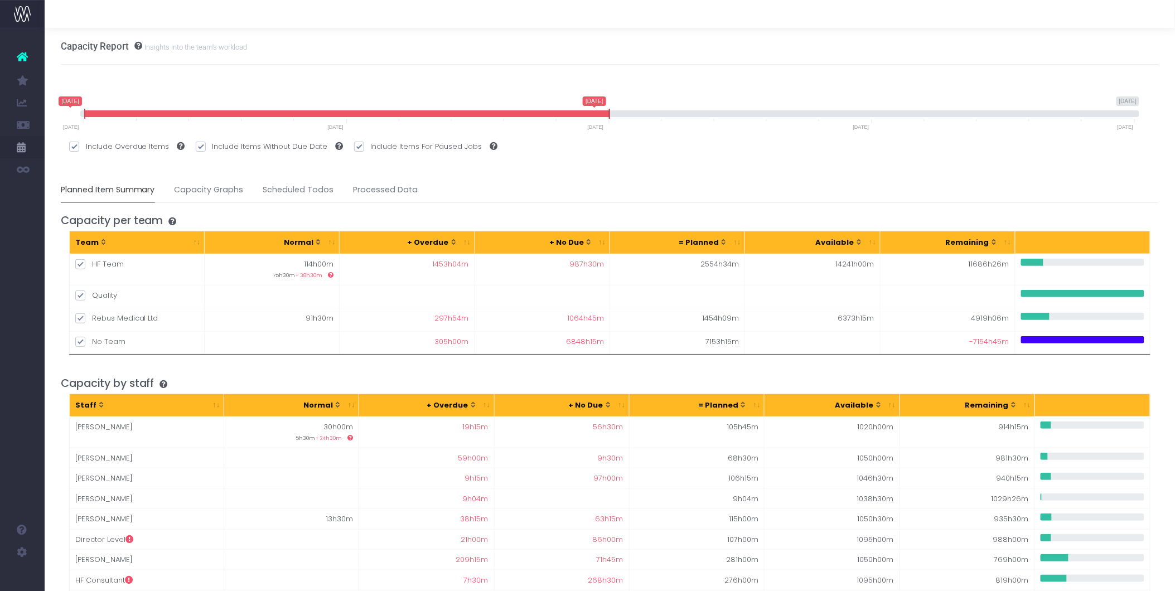
drag, startPoint x: 1136, startPoint y: 114, endPoint x: 610, endPoint y: 118, distance: 525.5
click at [610, 118] on icon at bounding box center [609, 114] width 1 height 10
